Goal: Task Accomplishment & Management: Use online tool/utility

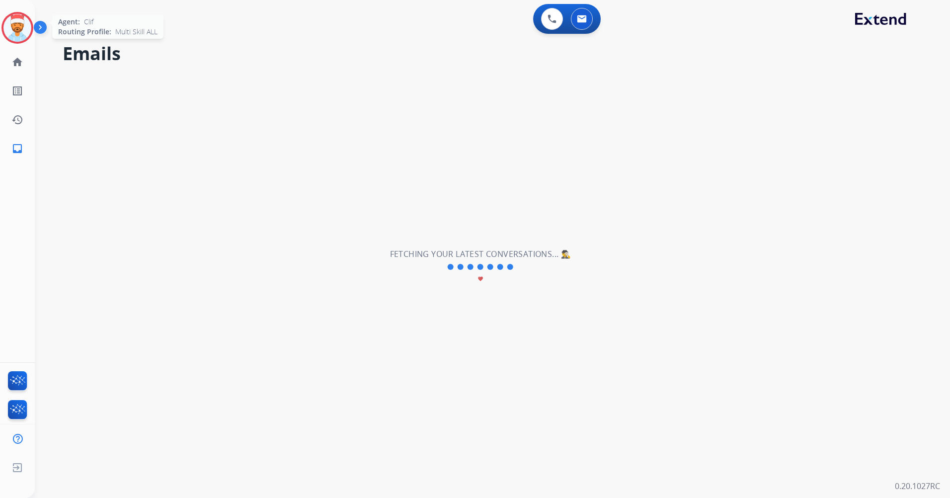
click at [26, 31] on img at bounding box center [17, 28] width 28 height 28
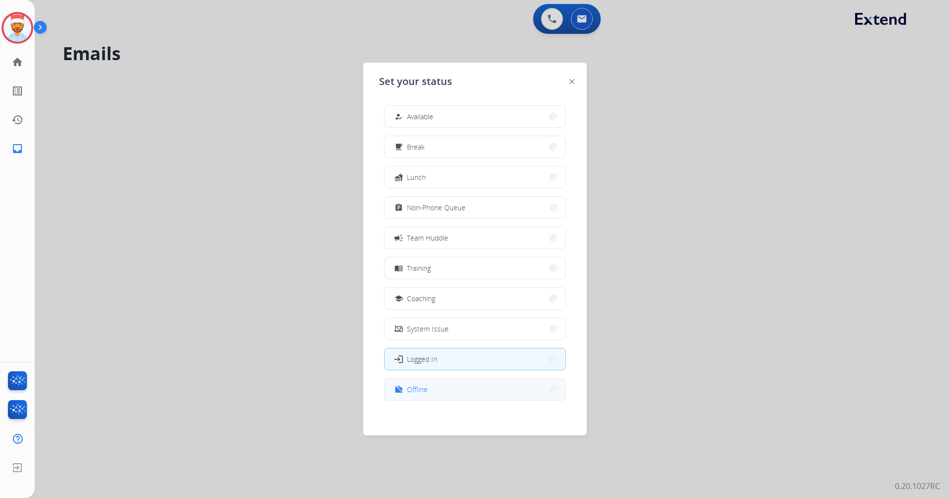
click at [474, 393] on button "work_off Offline" at bounding box center [474, 388] width 181 height 21
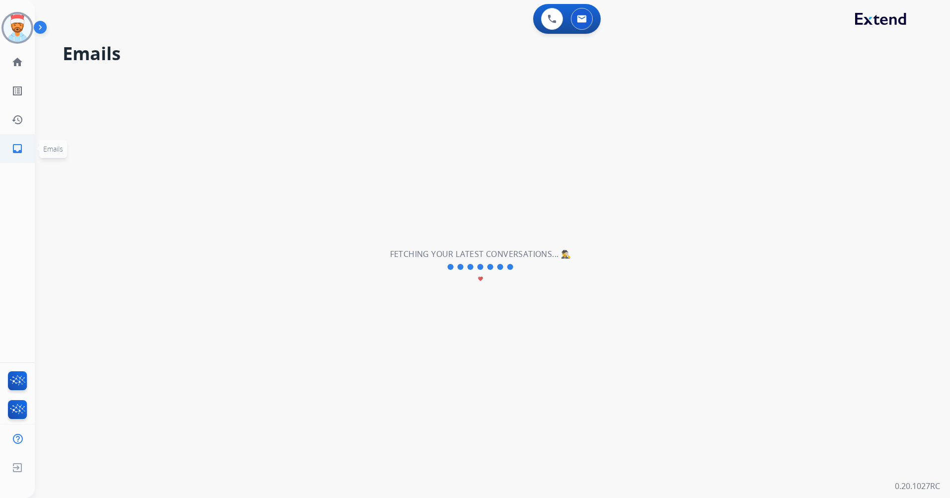
click at [24, 147] on link "inbox Emails" at bounding box center [17, 149] width 28 height 28
click at [13, 61] on mat-icon "home" at bounding box center [17, 62] width 12 height 12
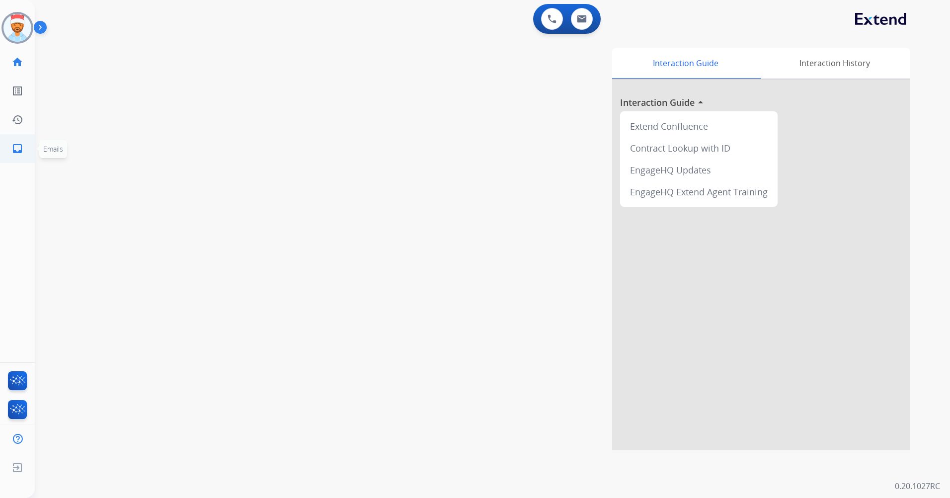
click at [13, 143] on mat-icon "inbox" at bounding box center [17, 149] width 12 height 12
select select "**********"
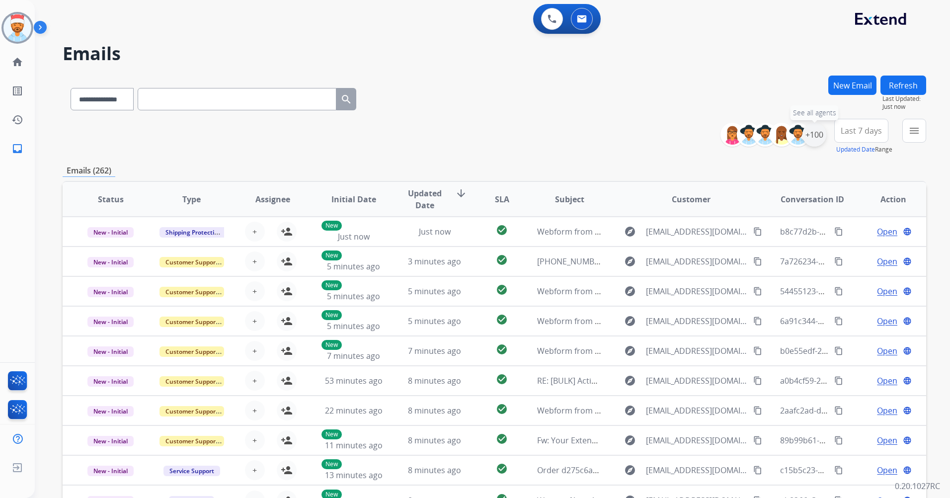
click at [816, 136] on div "+100" at bounding box center [814, 135] width 24 height 24
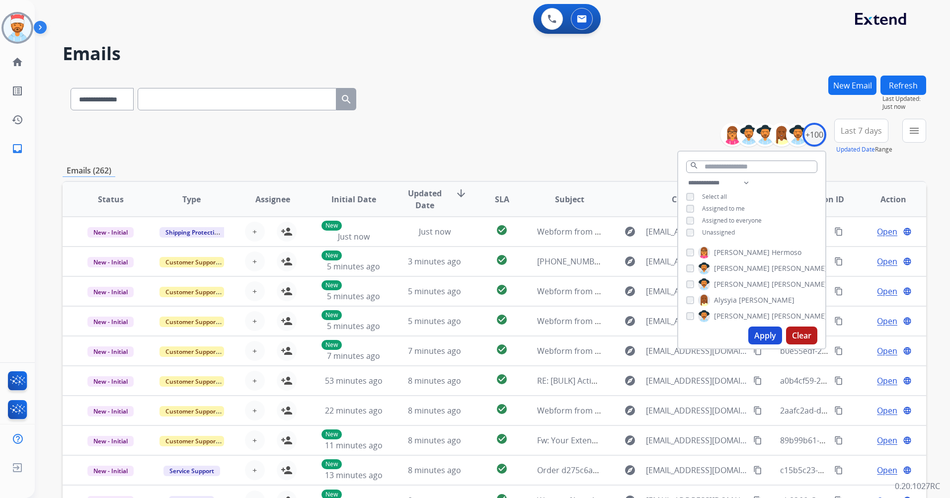
click at [763, 333] on button "Apply" at bounding box center [765, 335] width 34 height 18
click at [761, 337] on button "Apply" at bounding box center [765, 335] width 34 height 18
click at [861, 132] on span "Last 7 days" at bounding box center [860, 131] width 41 height 4
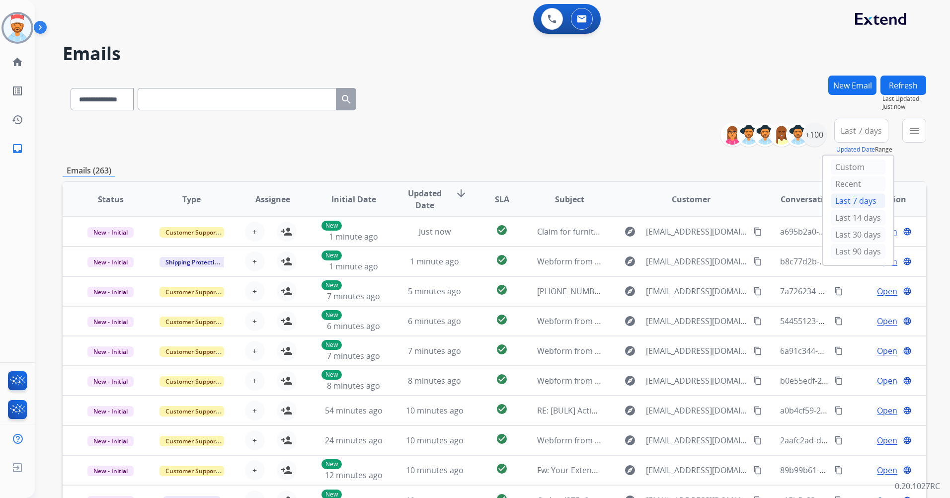
click at [834, 249] on div "Last 90 days" at bounding box center [857, 251] width 55 height 15
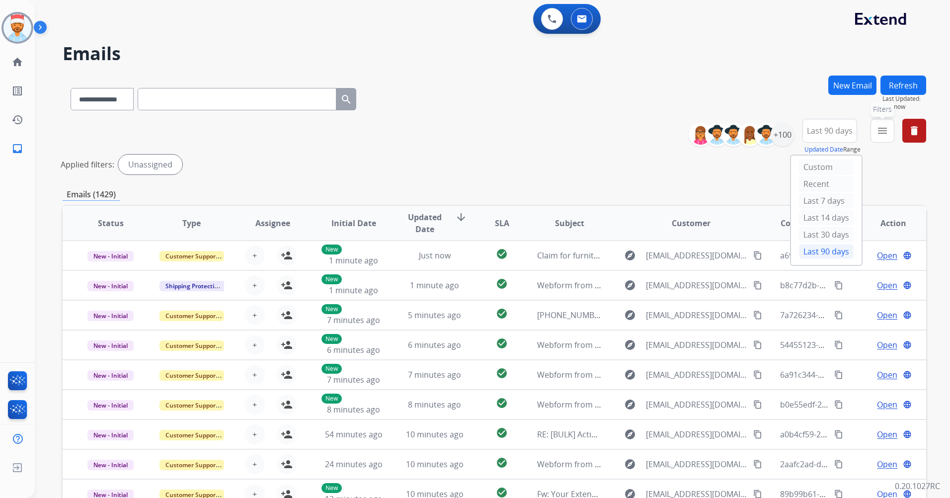
click at [877, 127] on mat-icon "menu" at bounding box center [882, 131] width 12 height 12
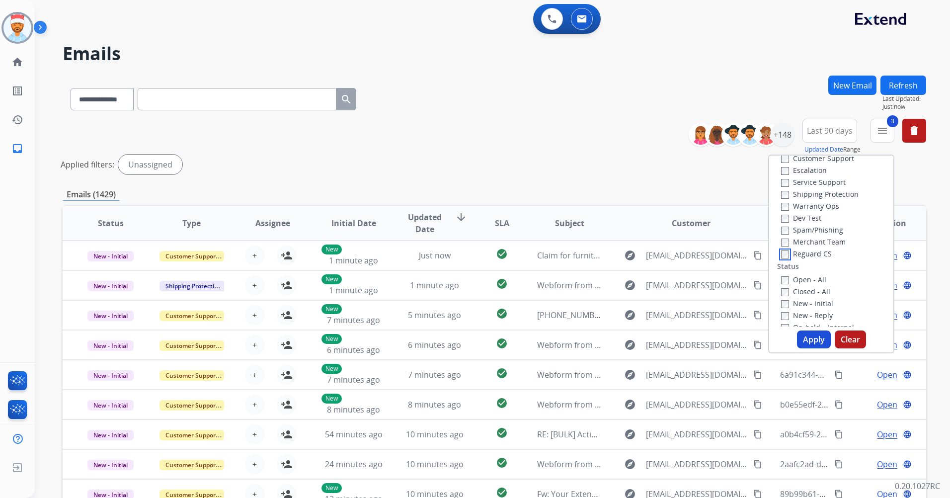
scroll to position [50, 0]
click at [807, 337] on button "Apply" at bounding box center [814, 339] width 34 height 18
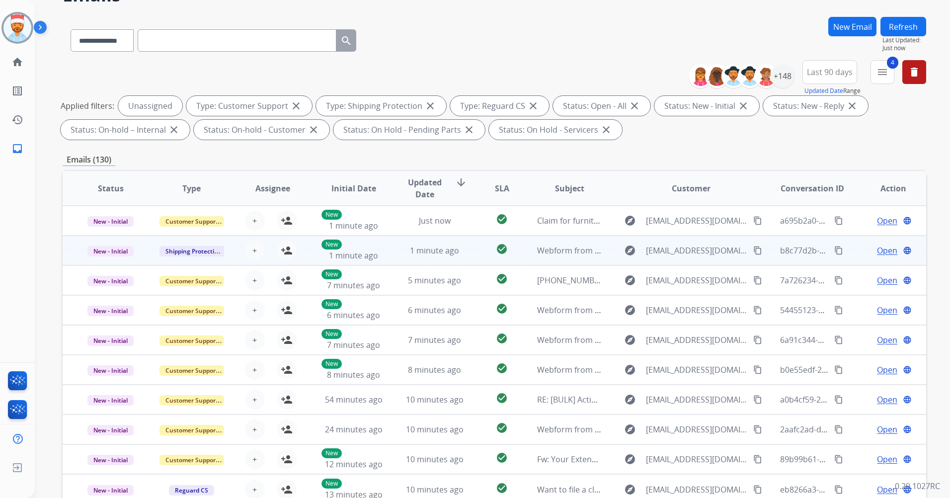
scroll to position [0, 0]
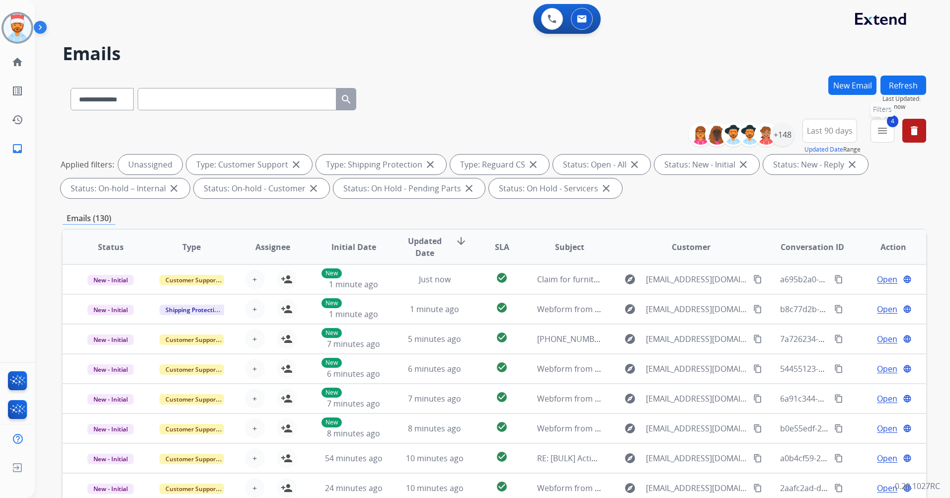
click at [878, 131] on mat-icon "menu" at bounding box center [882, 131] width 12 height 12
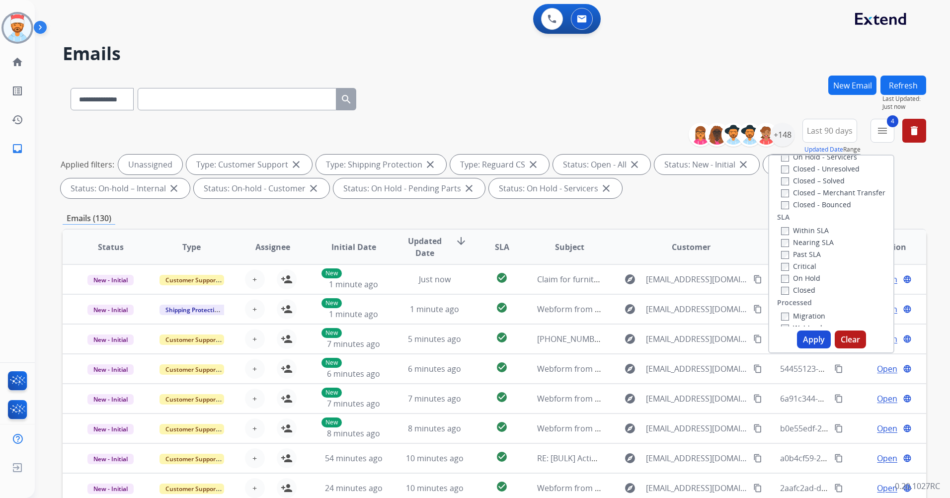
scroll to position [248, 0]
click at [812, 333] on button "Apply" at bounding box center [814, 339] width 34 height 18
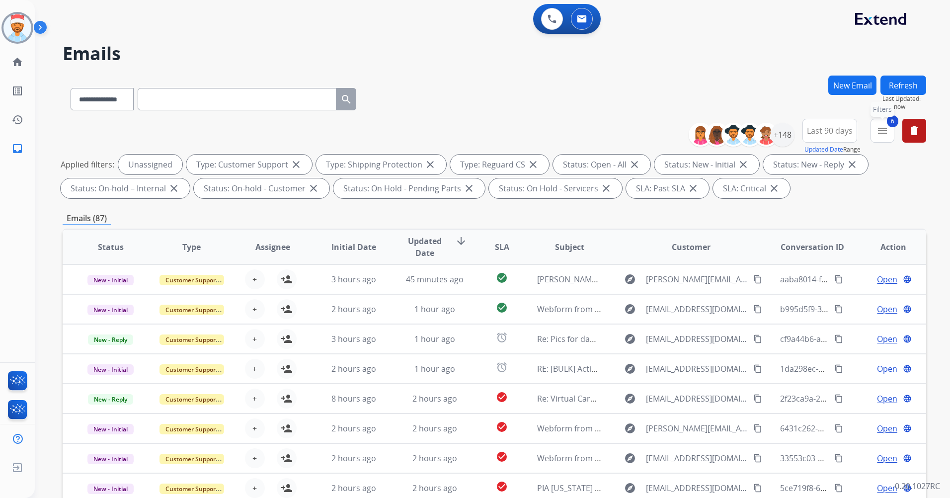
click at [880, 130] on mat-icon "menu" at bounding box center [882, 131] width 12 height 12
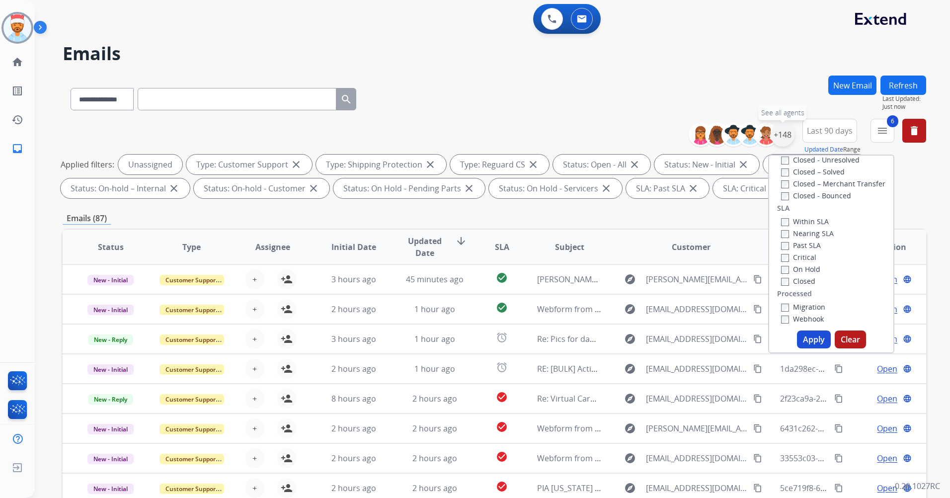
click at [782, 132] on div "+148" at bounding box center [782, 135] width 24 height 24
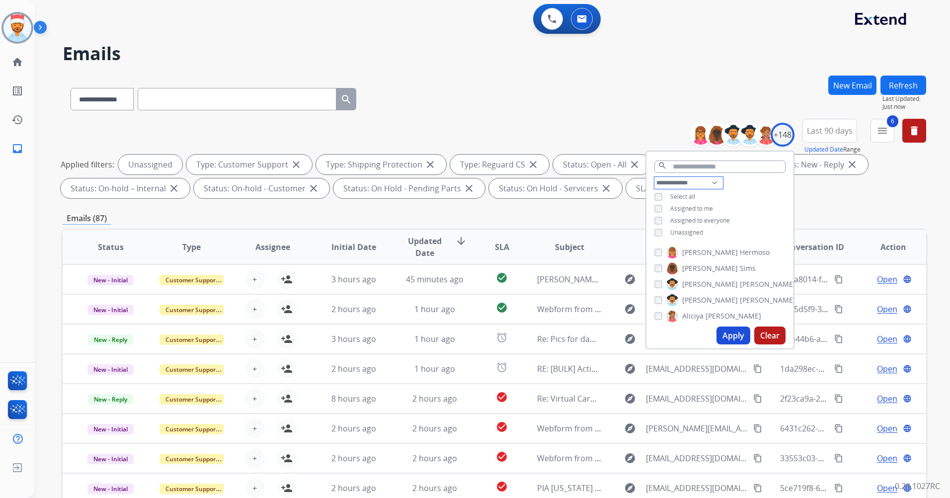
click at [670, 182] on select "**********" at bounding box center [688, 183] width 69 height 12
select select "**********"
click at [654, 177] on select "**********" at bounding box center [688, 183] width 69 height 12
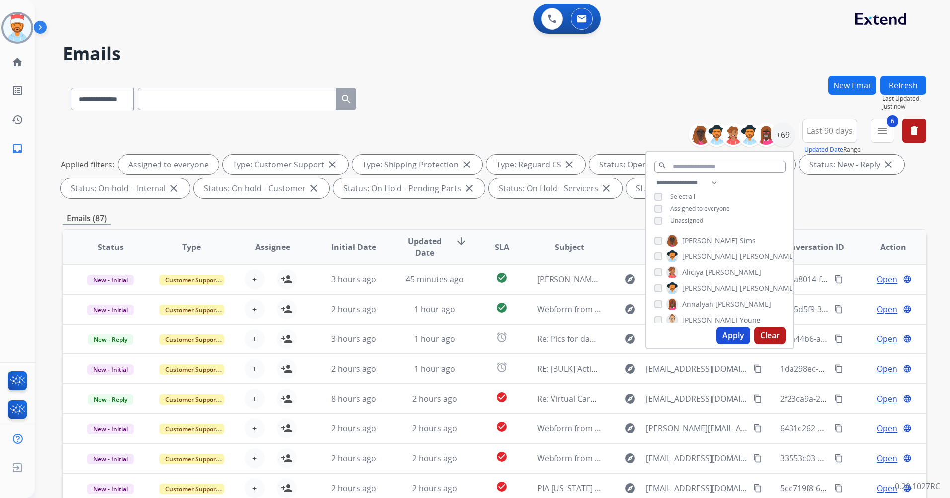
click at [727, 337] on button "Apply" at bounding box center [733, 335] width 34 height 18
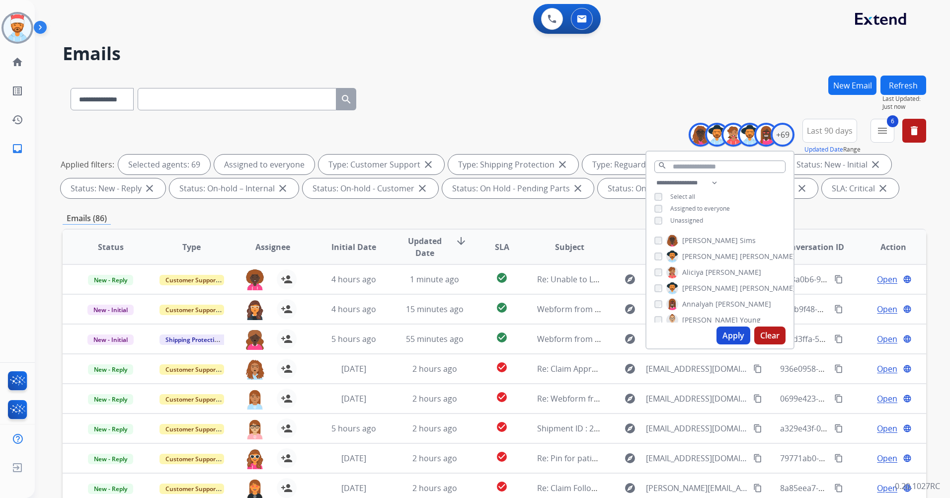
click at [736, 332] on button "Apply" at bounding box center [733, 335] width 34 height 18
drag, startPoint x: 826, startPoint y: 211, endPoint x: 834, endPoint y: 214, distance: 8.5
click at [826, 211] on div "**********" at bounding box center [494, 343] width 863 height 537
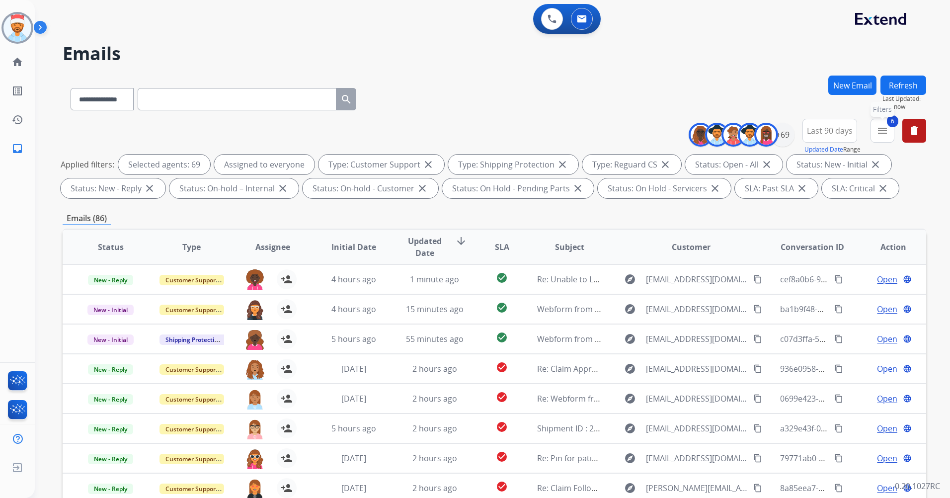
click at [879, 131] on mat-icon "menu" at bounding box center [882, 131] width 12 height 12
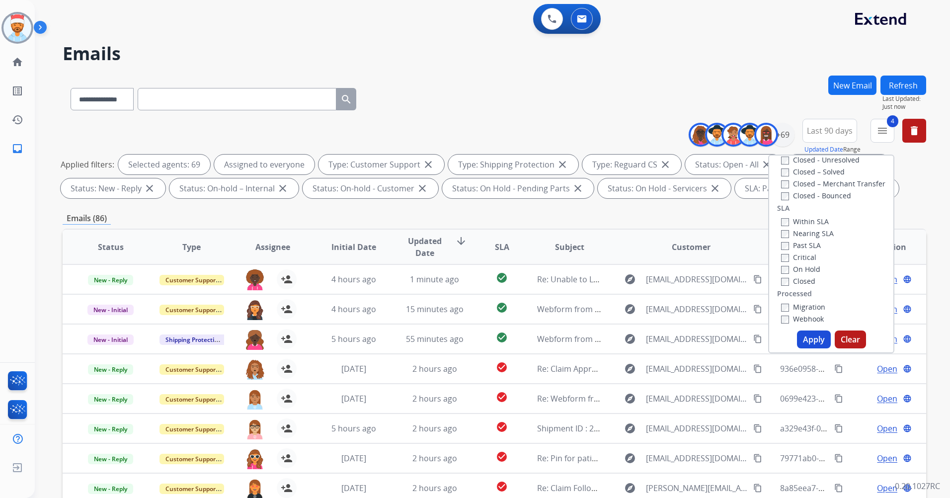
click at [815, 342] on button "Apply" at bounding box center [814, 339] width 34 height 18
